Goal: Task Accomplishment & Management: Complete application form

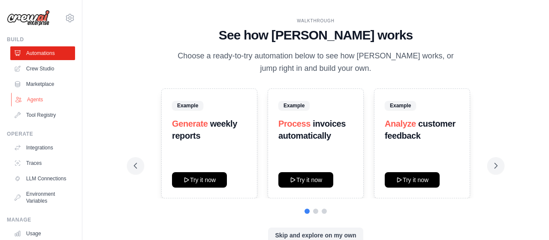
drag, startPoint x: 30, startPoint y: 91, endPoint x: 33, endPoint y: 99, distance: 8.1
click at [33, 99] on ul "Automations Crew Studio Marketplace Agents Tool Registry" at bounding box center [42, 83] width 65 height 75
click at [33, 99] on link "Agents" at bounding box center [43, 100] width 65 height 14
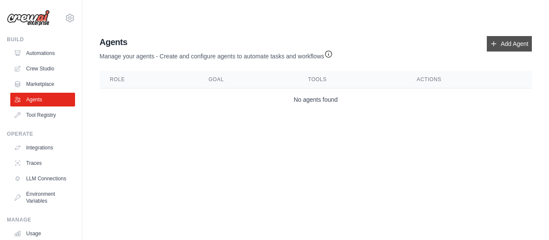
click at [512, 36] on link "Add Agent" at bounding box center [508, 43] width 45 height 15
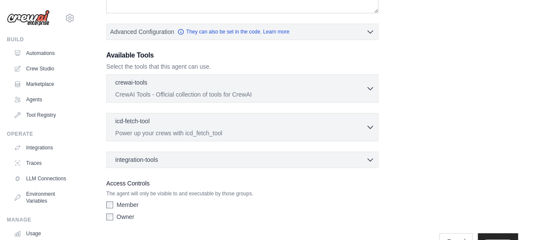
scroll to position [218, 0]
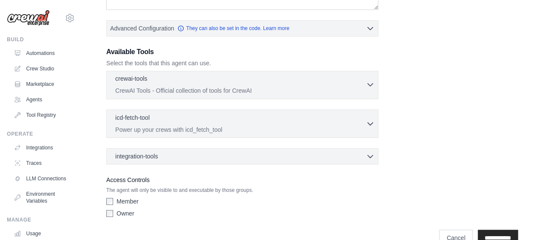
click at [347, 74] on div "crewai-tools 0 selected" at bounding box center [240, 79] width 251 height 10
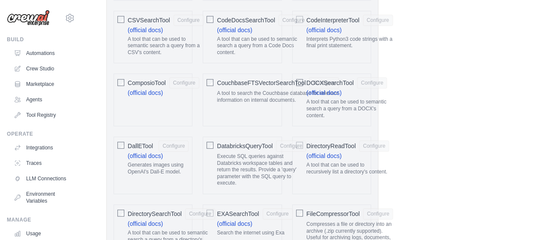
scroll to position [453, 0]
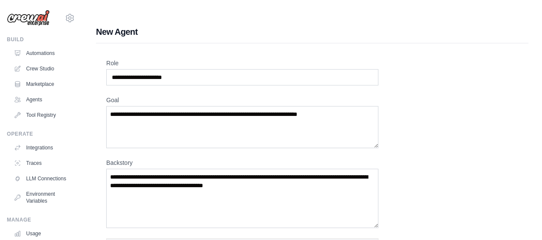
scroll to position [1938, 0]
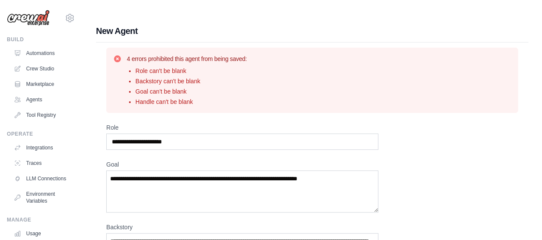
scroll to position [0, 0]
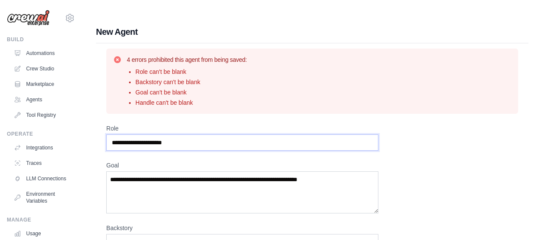
click at [230, 134] on input "Role" at bounding box center [242, 142] width 272 height 16
type input "*"
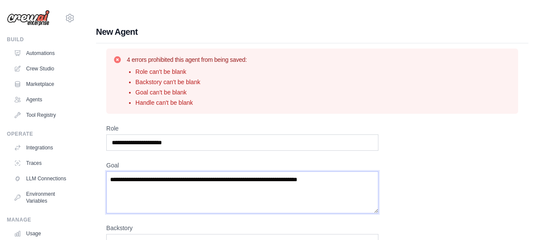
click at [225, 171] on textarea "Goal" at bounding box center [242, 192] width 272 height 42
